Goal: Book appointment/travel/reservation

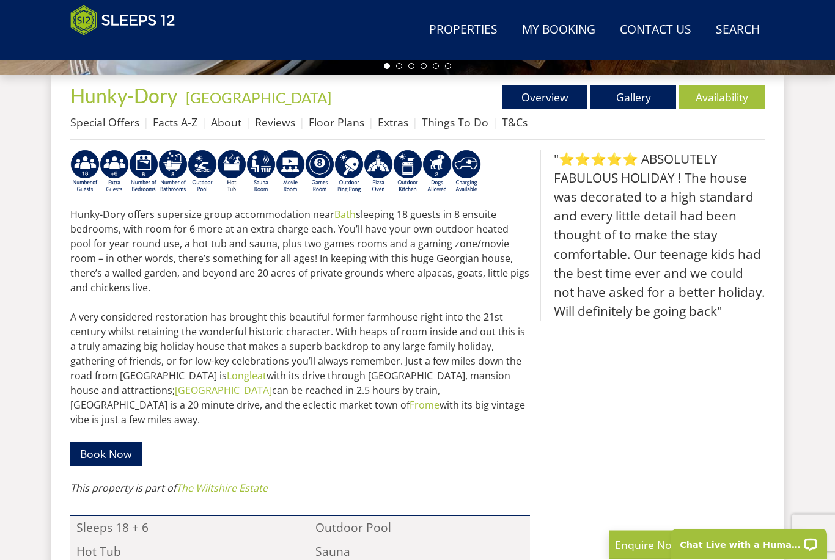
scroll to position [455, 0]
click at [710, 100] on link "Availability" at bounding box center [722, 97] width 86 height 24
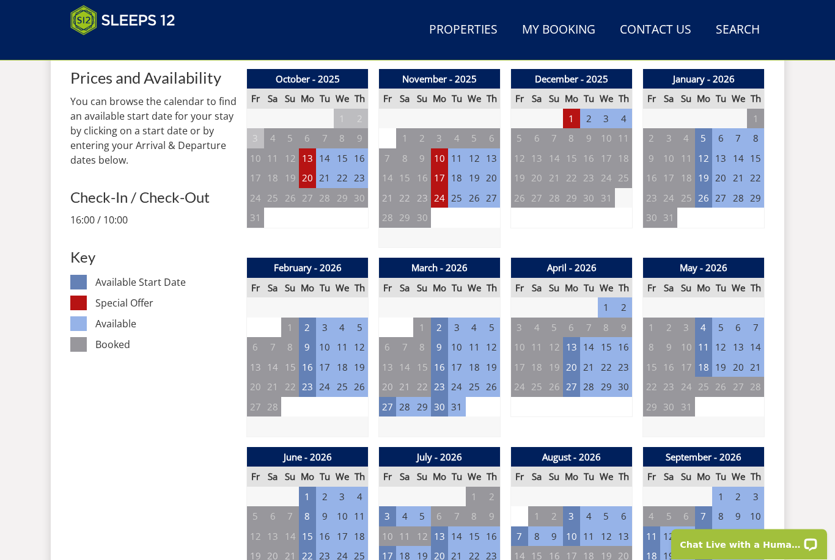
scroll to position [516, 0]
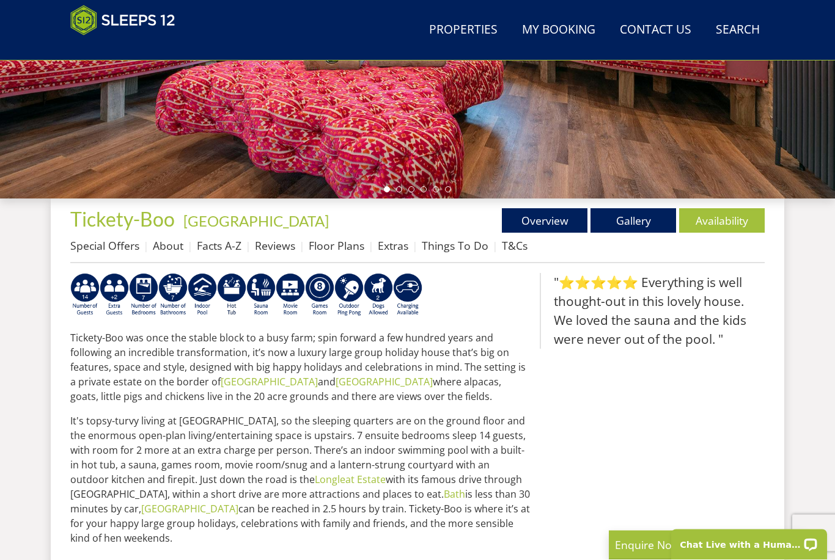
scroll to position [379, 0]
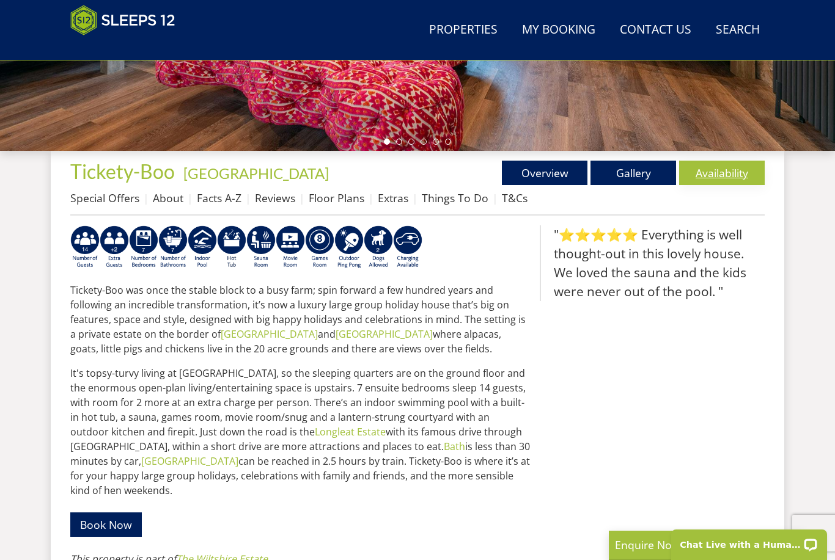
click at [713, 177] on link "Availability" at bounding box center [722, 173] width 86 height 24
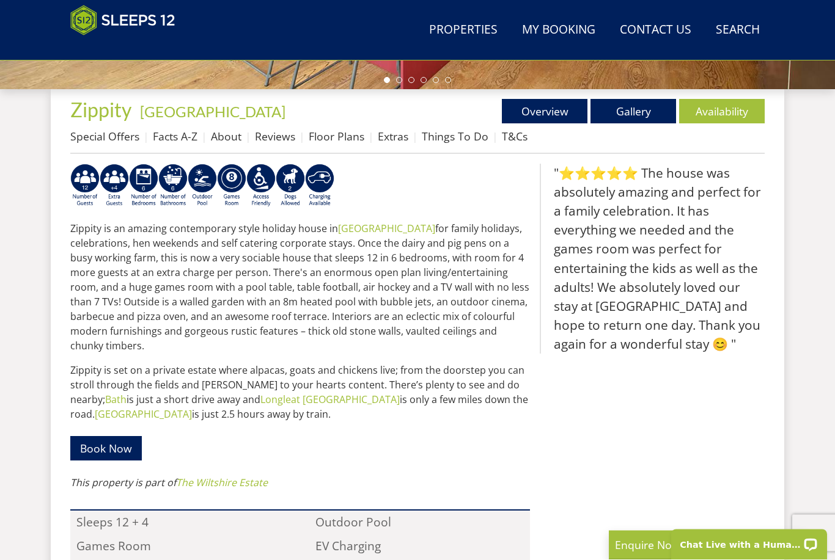
scroll to position [437, 0]
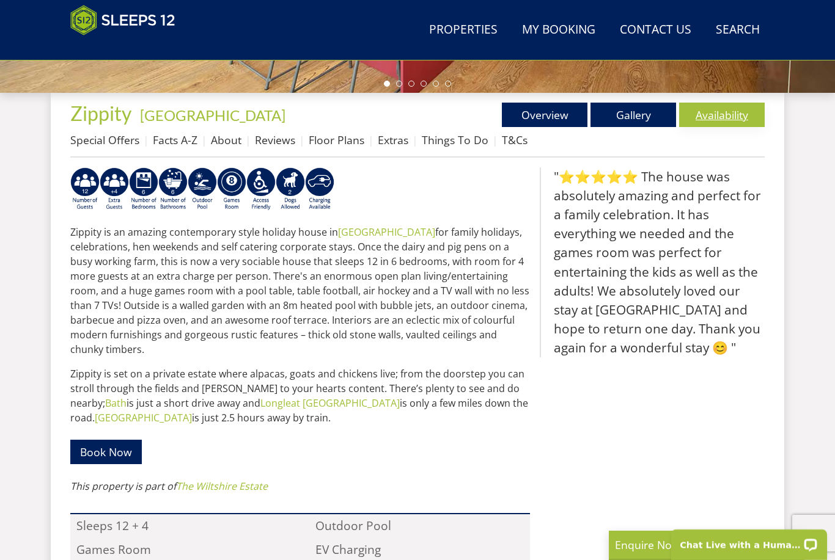
click at [715, 119] on link "Availability" at bounding box center [722, 115] width 86 height 24
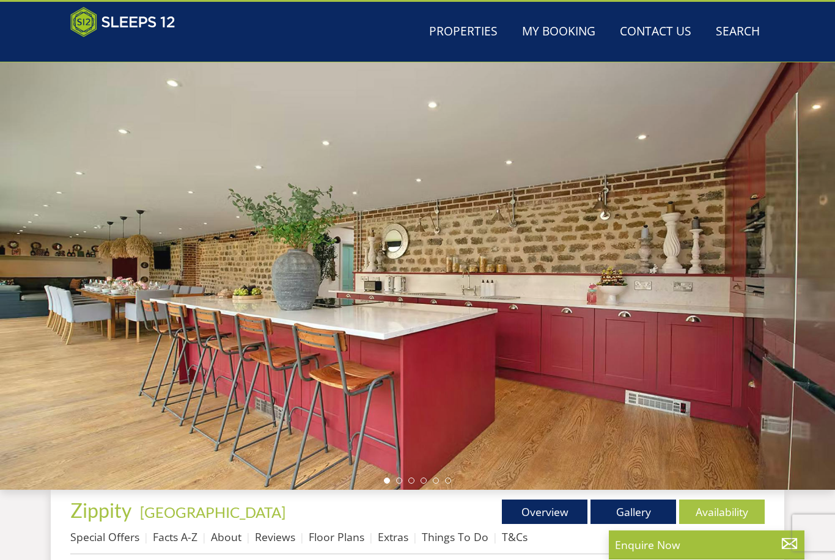
scroll to position [32, 0]
